Goal: Information Seeking & Learning: Find specific fact

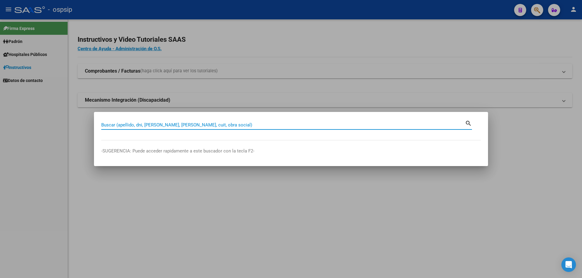
click at [161, 127] on input "Buscar (apellido, dni, [PERSON_NAME], [PERSON_NAME], cuit, obra social)" at bounding box center [283, 124] width 364 height 5
paste input "26994181"
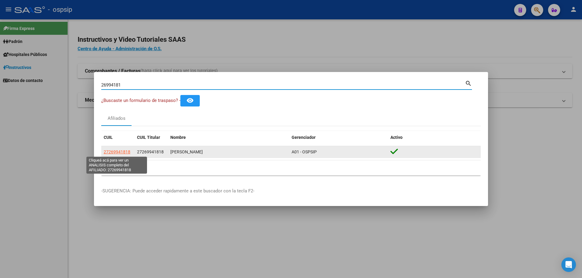
click at [121, 151] on span "27269941818" at bounding box center [117, 152] width 27 height 5
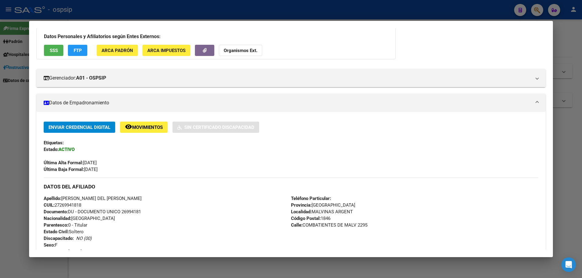
scroll to position [91, 0]
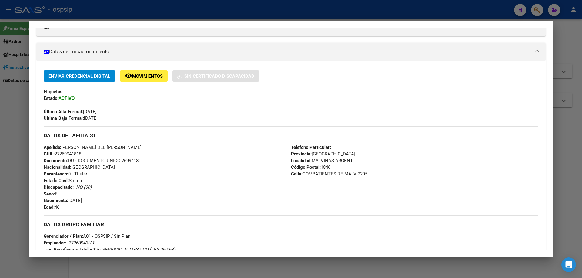
click at [139, 162] on span "Documento: DU - DOCUMENTO UNICO 26994181" at bounding box center [92, 160] width 97 height 5
click at [137, 170] on div "Apellido: [PERSON_NAME] DEL [PERSON_NAME] CUIL: 27269941818 Documento: DU - DOC…" at bounding box center [167, 177] width 247 height 67
click at [134, 161] on span "Documento: DU - DOCUMENTO UNICO 26994181" at bounding box center [92, 160] width 97 height 5
copy span "26994181"
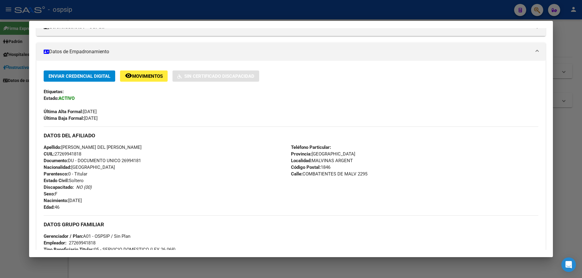
drag, startPoint x: 130, startPoint y: 166, endPoint x: 127, endPoint y: 160, distance: 7.5
click at [127, 160] on span "Documento: DU - DOCUMENTO UNICO 26994181" at bounding box center [92, 160] width 97 height 5
click at [127, 159] on span "Documento: DU - DOCUMENTO UNICO 26994181" at bounding box center [92, 160] width 97 height 5
copy span "26994181"
click at [132, 169] on div "Apellido: [PERSON_NAME] DEL [PERSON_NAME] CUIL: 27269941818 Documento: DU - DOC…" at bounding box center [167, 177] width 247 height 67
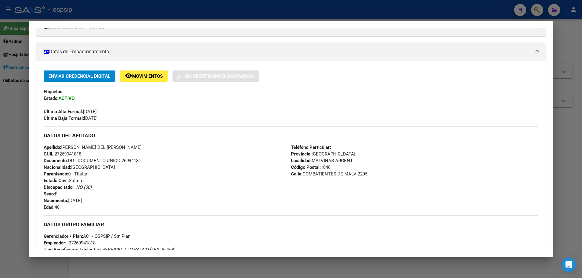
click at [16, 111] on div at bounding box center [291, 139] width 582 height 278
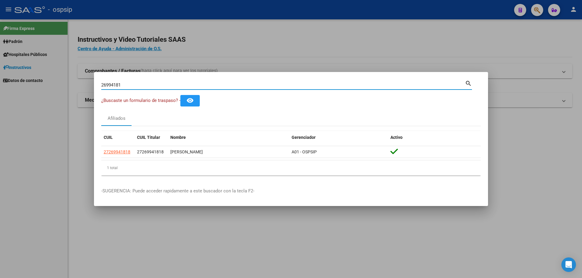
click at [117, 85] on input "26994181" at bounding box center [283, 84] width 364 height 5
paste input "4351387"
type input "24351387"
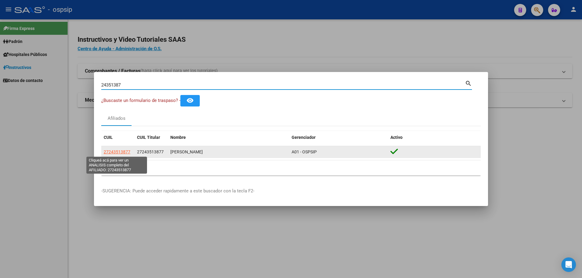
click at [116, 154] on span "27243513877" at bounding box center [117, 152] width 27 height 5
type textarea "27243513877"
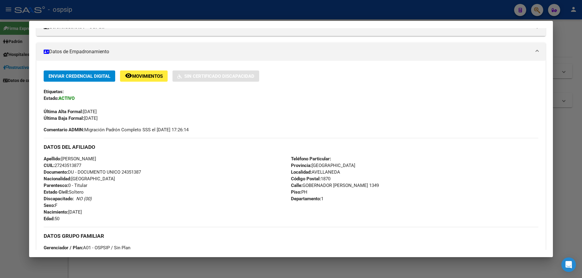
click at [124, 173] on span "Documento: DU - DOCUMENTO UNICO 24351387" at bounding box center [92, 172] width 97 height 5
copy span "24351387"
click at [33, 120] on mat-dialog-content "Análisis Afiliado - CUIL: 27243513877 DATOS PADRÓN ÁGIL: [PERSON_NAME] | ACTIVO…" at bounding box center [290, 139] width 523 height 222
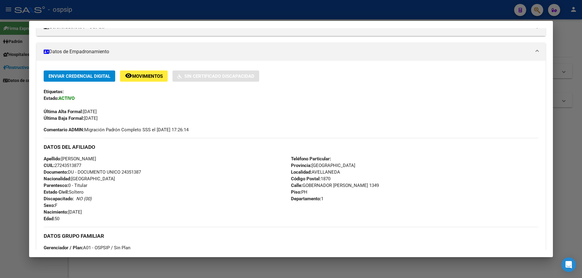
click at [1, 116] on div at bounding box center [291, 139] width 582 height 278
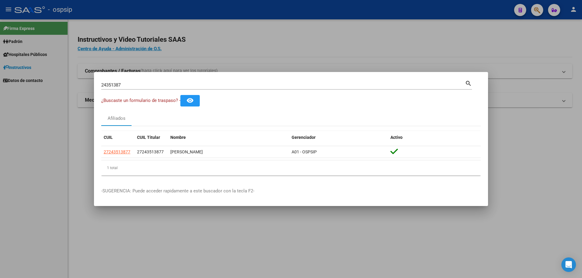
click at [131, 88] on div "24351387 Buscar (apellido, dni, cuil, [PERSON_NAME], cuit, obra social)" at bounding box center [283, 85] width 364 height 9
click at [131, 87] on input "24351387" at bounding box center [283, 84] width 364 height 5
paste input "314784"
type input "23147847"
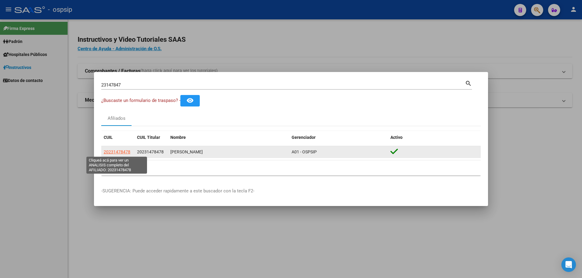
click at [118, 150] on span "20231478478" at bounding box center [117, 152] width 27 height 5
type textarea "20231478478"
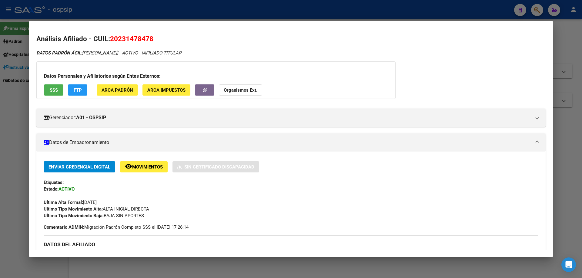
scroll to position [121, 0]
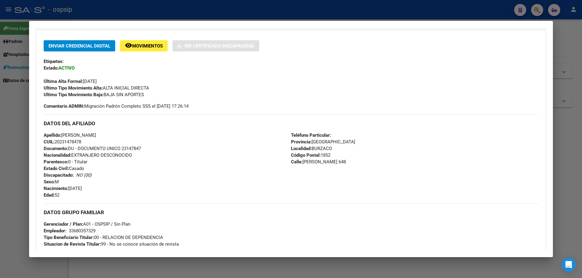
click at [133, 150] on span "Documento: DU - DOCUMENTO UNICO 23147847" at bounding box center [92, 148] width 97 height 5
copy span "23147847"
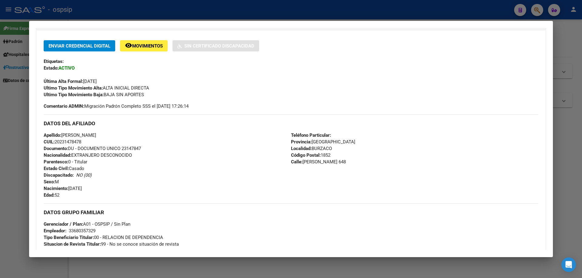
copy span "23147847"
click at [135, 156] on div "Apellido: [PERSON_NAME]: 20231478478 Documento: DU - DOCUMENTO UNICO 23147847 N…" at bounding box center [167, 165] width 247 height 67
drag, startPoint x: 7, startPoint y: 188, endPoint x: 56, endPoint y: 181, distance: 50.1
click at [9, 188] on div at bounding box center [291, 139] width 582 height 278
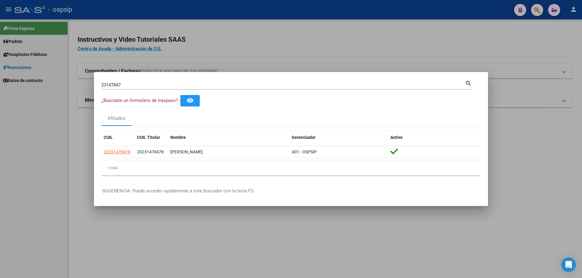
click at [116, 88] on input "23147847" at bounding box center [283, 84] width 364 height 5
click at [115, 84] on input "23147847" at bounding box center [283, 84] width 364 height 5
paste input "8394652"
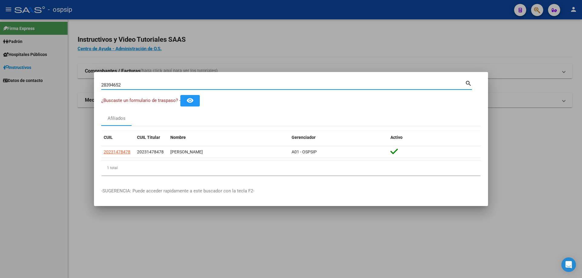
type input "28394652"
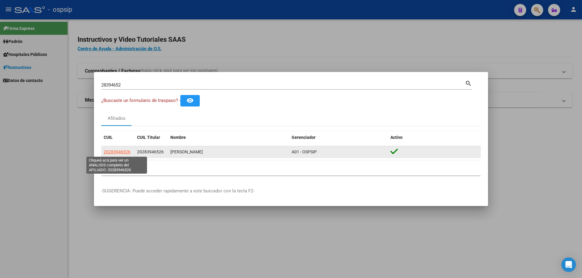
click at [109, 154] on span "20283946526" at bounding box center [117, 152] width 27 height 5
copy span "2"
type textarea "20283946526"
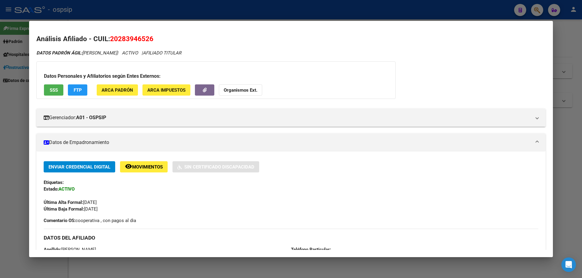
scroll to position [61, 0]
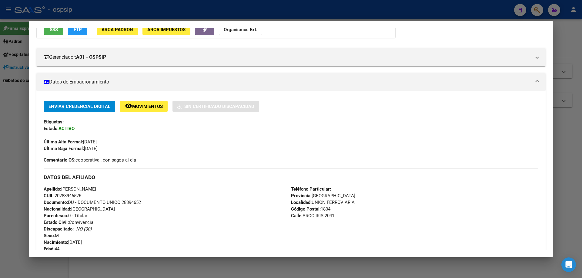
click at [126, 204] on span "Documento: DU - DOCUMENTO UNICO 28394652" at bounding box center [92, 202] width 97 height 5
copy span "28394652"
click at [134, 209] on div "Apellido: [PERSON_NAME]: 20283946526 Documento: DU - DOCUMENTO UNICO 28394652 N…" at bounding box center [167, 219] width 247 height 67
click at [4, 185] on div at bounding box center [291, 139] width 582 height 278
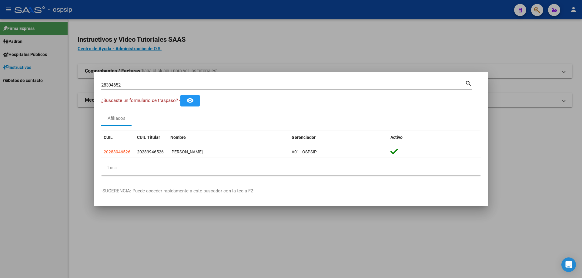
click at [128, 82] on div "28394652 Buscar (apellido, dni, [PERSON_NAME], [PERSON_NAME], cuit, obra social)" at bounding box center [283, 85] width 364 height 9
click at [128, 82] on input "28394652" at bounding box center [283, 84] width 364 height 5
paste input "0884789"
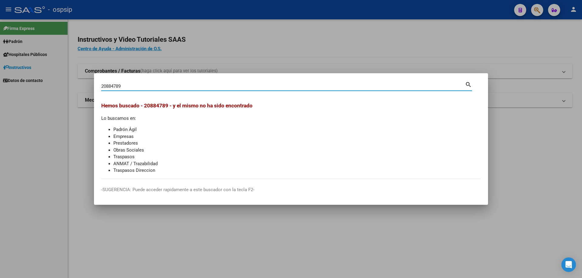
type input "20884789"
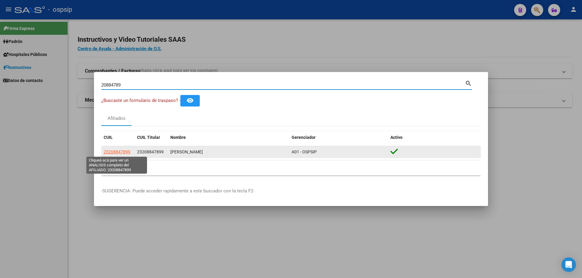
click at [111, 152] on span "23208847899" at bounding box center [117, 152] width 27 height 5
type textarea "23208847899"
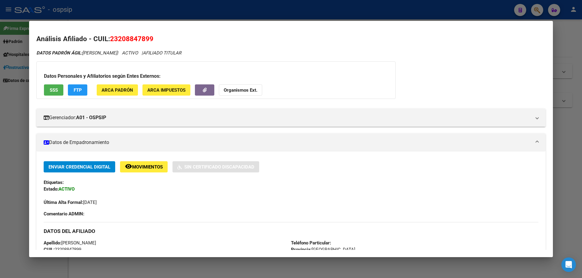
scroll to position [151, 0]
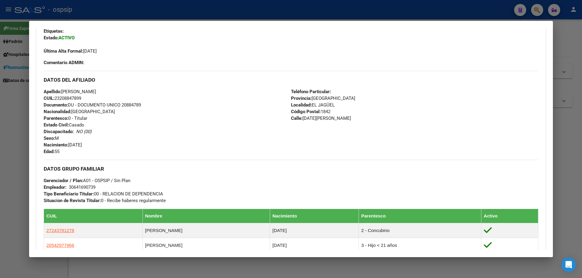
click at [129, 104] on span "Documento: DU - DOCUMENTO UNICO 20884789" at bounding box center [92, 104] width 97 height 5
copy span "20884789"
click at [140, 116] on div "Apellido: [PERSON_NAME]: 23208847899 Documento: DU - DOCUMENTO UNICO 20884789 N…" at bounding box center [167, 121] width 247 height 67
drag, startPoint x: 0, startPoint y: 95, endPoint x: 61, endPoint y: 88, distance: 60.9
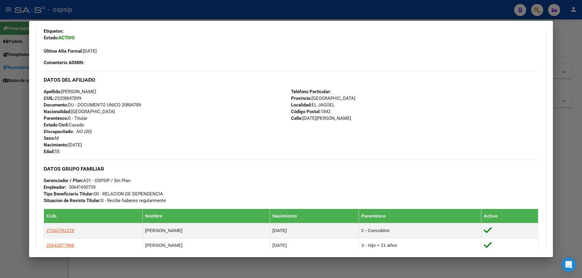
click at [1, 95] on div at bounding box center [291, 139] width 582 height 278
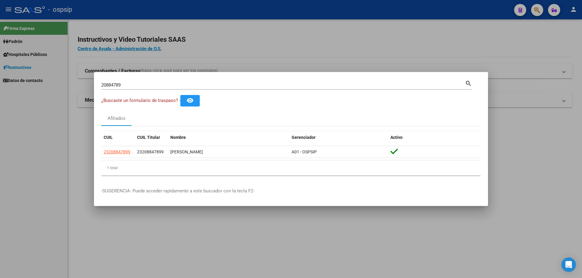
click at [98, 84] on mat-dialog-content "20884789 Buscar (apellido, dni, cuil, nro traspaso, cuit, obra social) search ¿…" at bounding box center [291, 129] width 394 height 101
click at [102, 84] on input "20884789" at bounding box center [283, 84] width 364 height 5
type input "37985353"
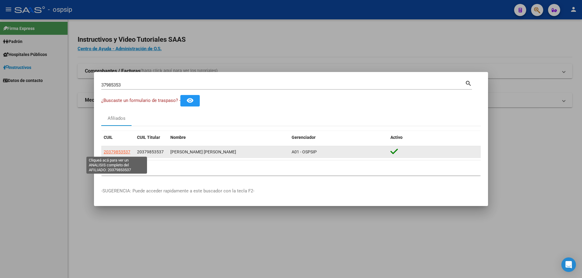
click at [115, 154] on span "20379853537" at bounding box center [117, 152] width 27 height 5
type textarea "20379853537"
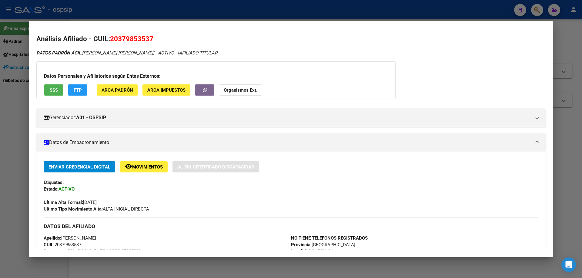
scroll to position [91, 0]
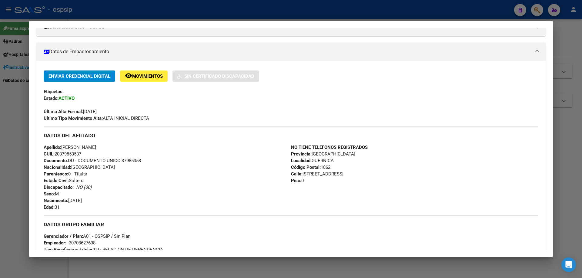
click at [130, 161] on span "Documento: DU - DOCUMENTO UNICO 37985353" at bounding box center [92, 160] width 97 height 5
copy span "37985353"
click at [131, 168] on div "Apellido: [PERSON_NAME] CUIL: 20379853537 Documento: DU - DOCUMENTO UNICO 37985…" at bounding box center [167, 177] width 247 height 67
click at [136, 163] on span "Documento: DU - DOCUMENTO UNICO 37985353" at bounding box center [92, 160] width 97 height 5
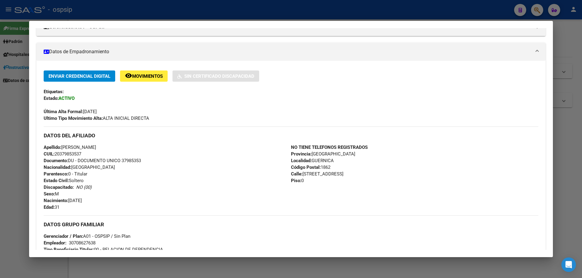
click at [136, 163] on span "Documento: DU - DOCUMENTO UNICO 37985353" at bounding box center [92, 160] width 97 height 5
click at [144, 168] on div "Apellido: [PERSON_NAME] CUIL: 20379853537 Documento: DU - DOCUMENTO UNICO 37985…" at bounding box center [167, 177] width 247 height 67
